Goal: Navigation & Orientation: Find specific page/section

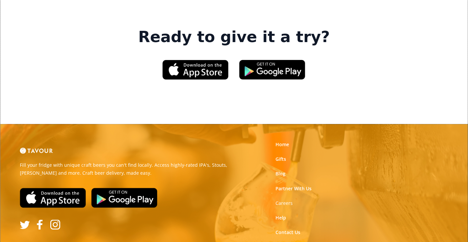
scroll to position [1007, 0]
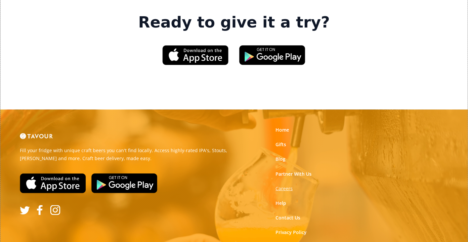
click at [284, 185] on strong "Careers" at bounding box center [284, 188] width 17 height 6
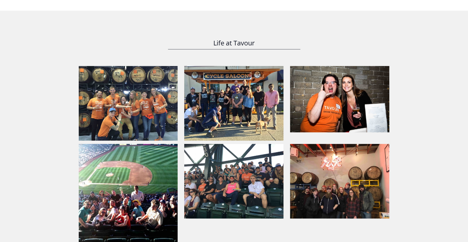
scroll to position [429, 0]
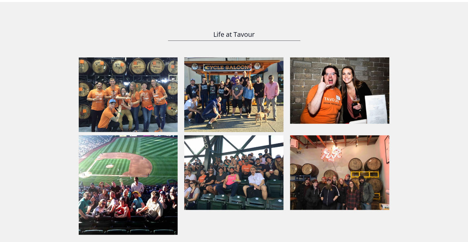
click at [146, 102] on img at bounding box center [128, 94] width 99 height 74
click at [232, 101] on img at bounding box center [233, 94] width 99 height 74
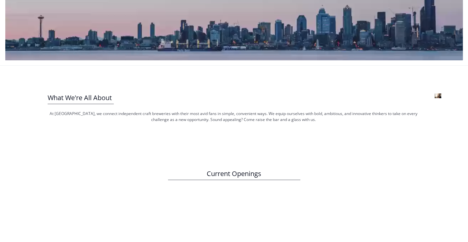
scroll to position [0, 0]
